Goal: Navigation & Orientation: Go to known website

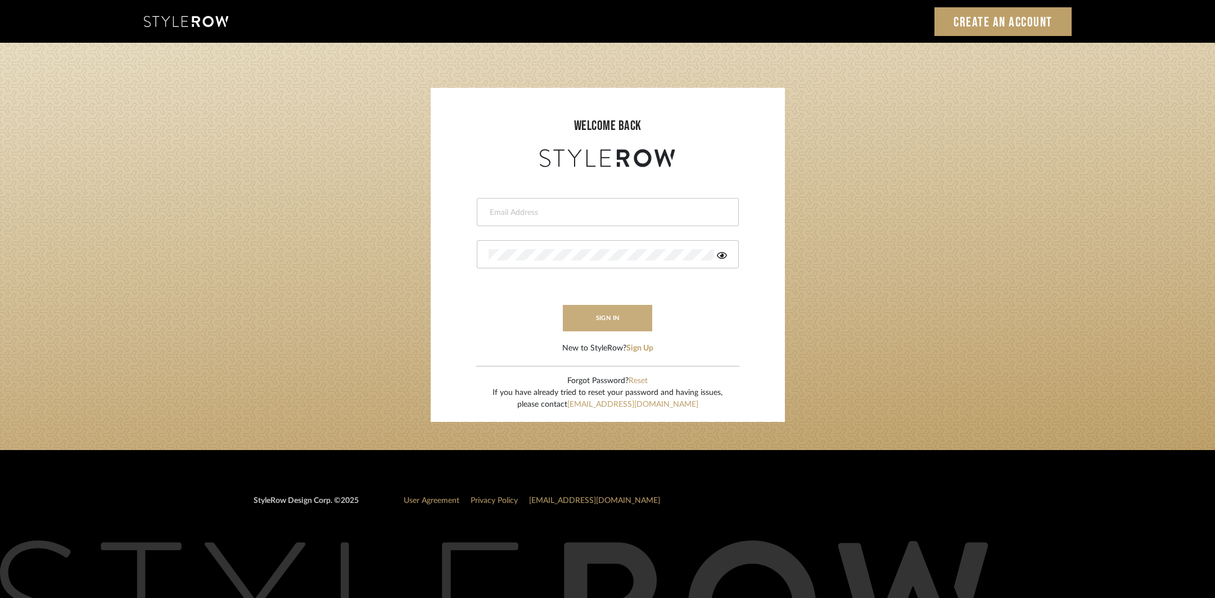
type input "Katy@klointeriors.com"
click at [620, 313] on button "sign in" at bounding box center [608, 318] width 90 height 26
